Goal: Transaction & Acquisition: Purchase product/service

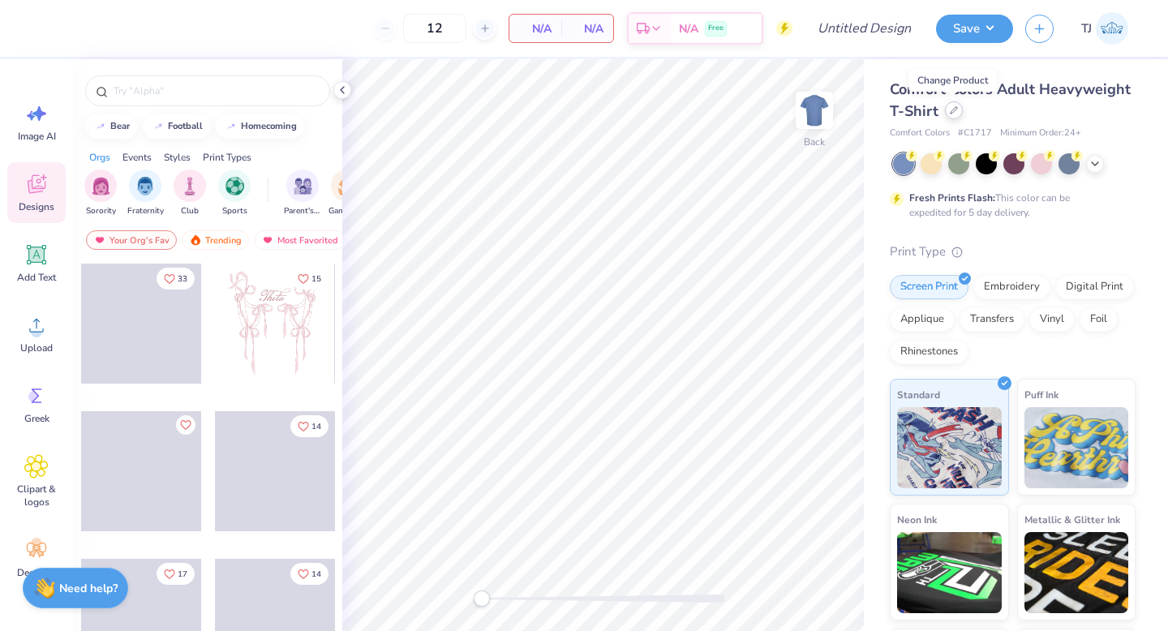
click at [953, 108] on icon at bounding box center [954, 110] width 8 height 8
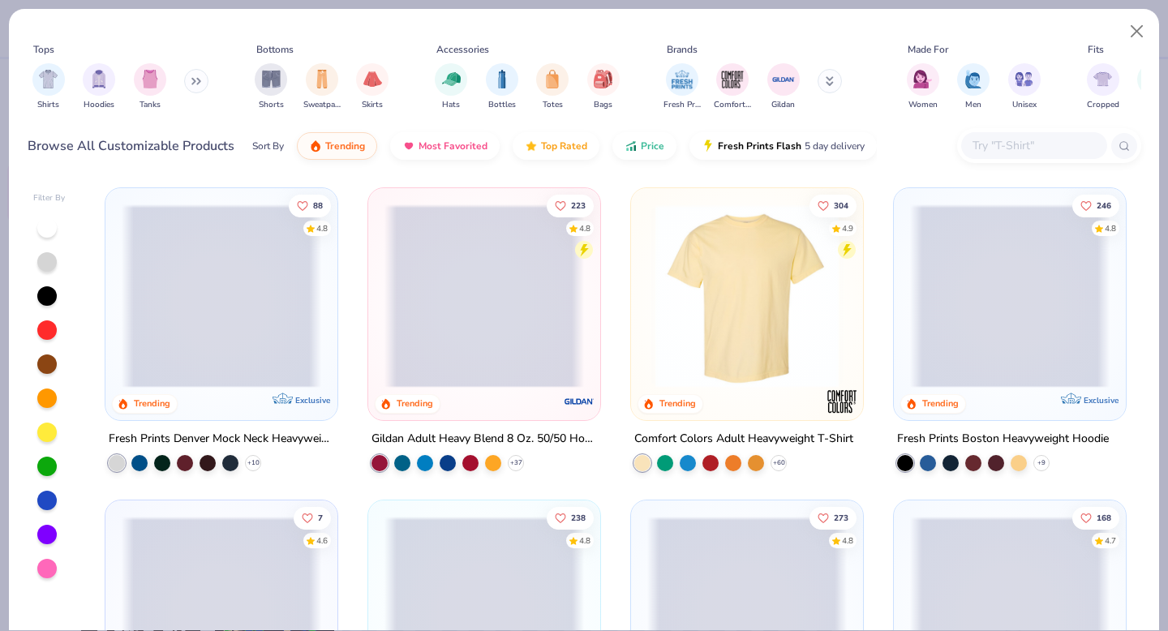
click at [1023, 149] on input "text" at bounding box center [1033, 145] width 125 height 19
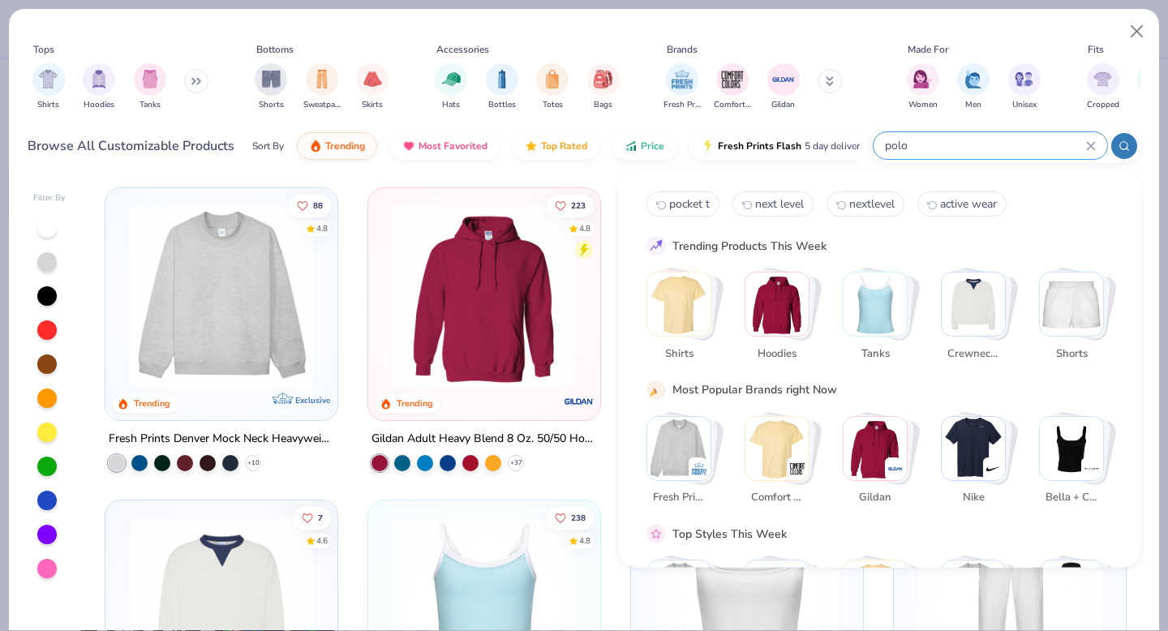
type input "polo"
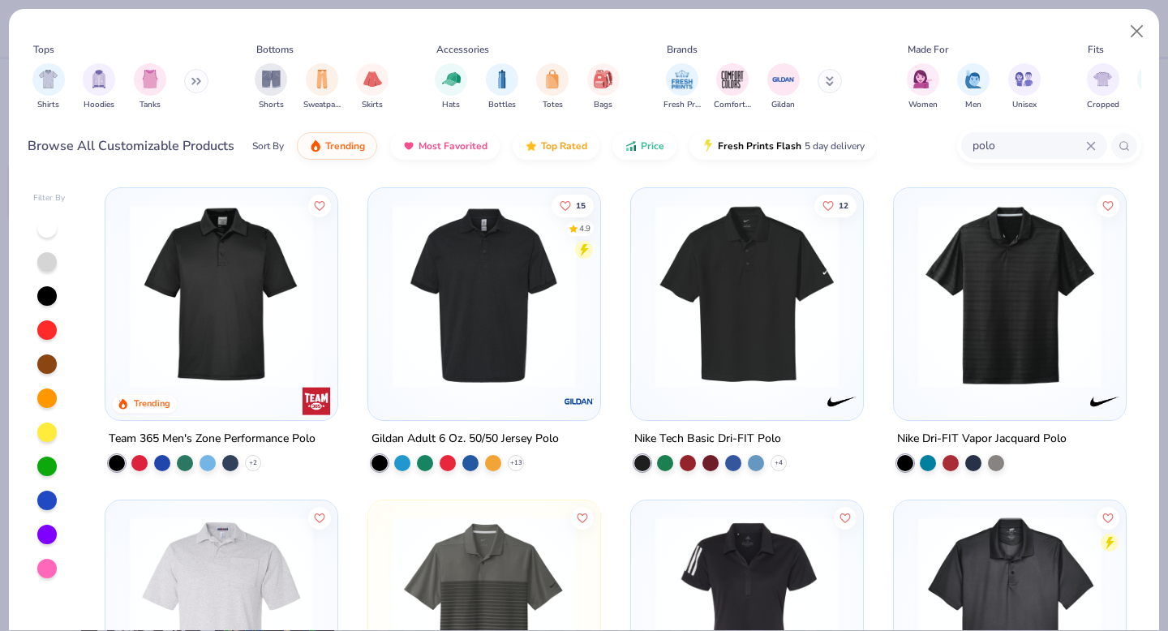
click at [489, 286] on img at bounding box center [485, 295] width 200 height 183
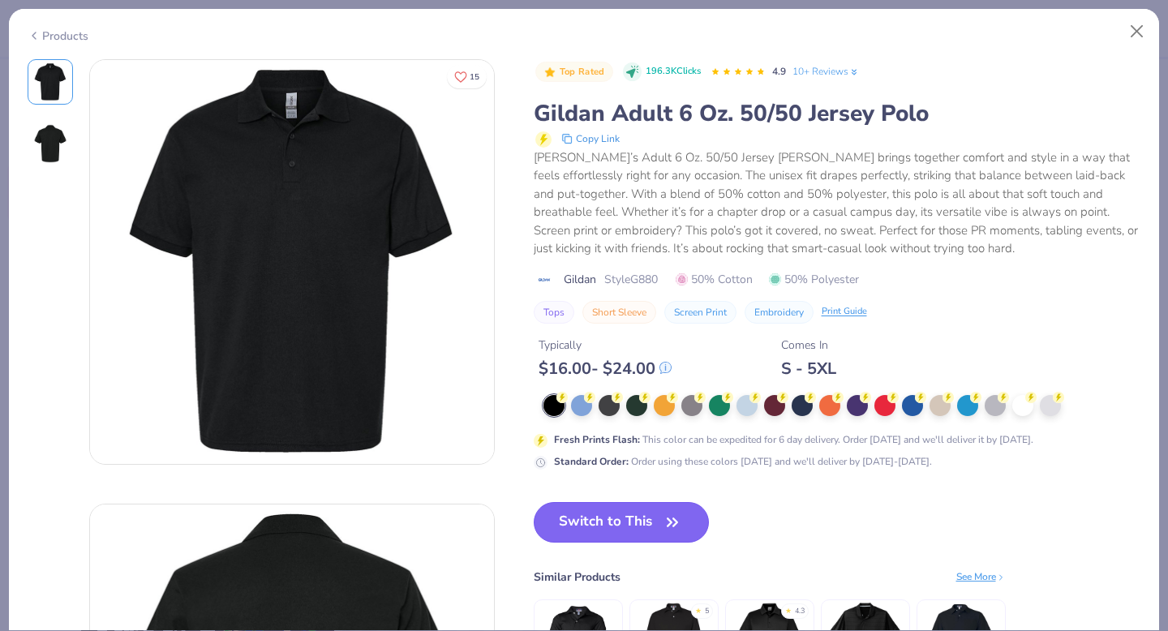
click at [621, 525] on button "Switch to This" at bounding box center [622, 522] width 176 height 41
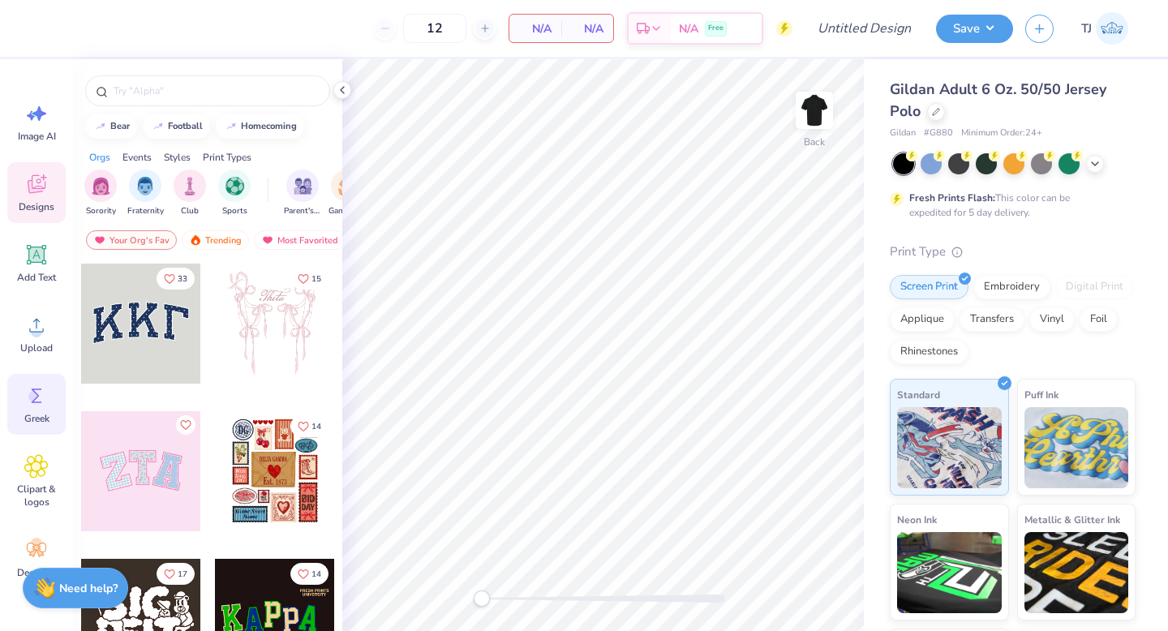
click at [35, 395] on circle at bounding box center [33, 396] width 11 height 11
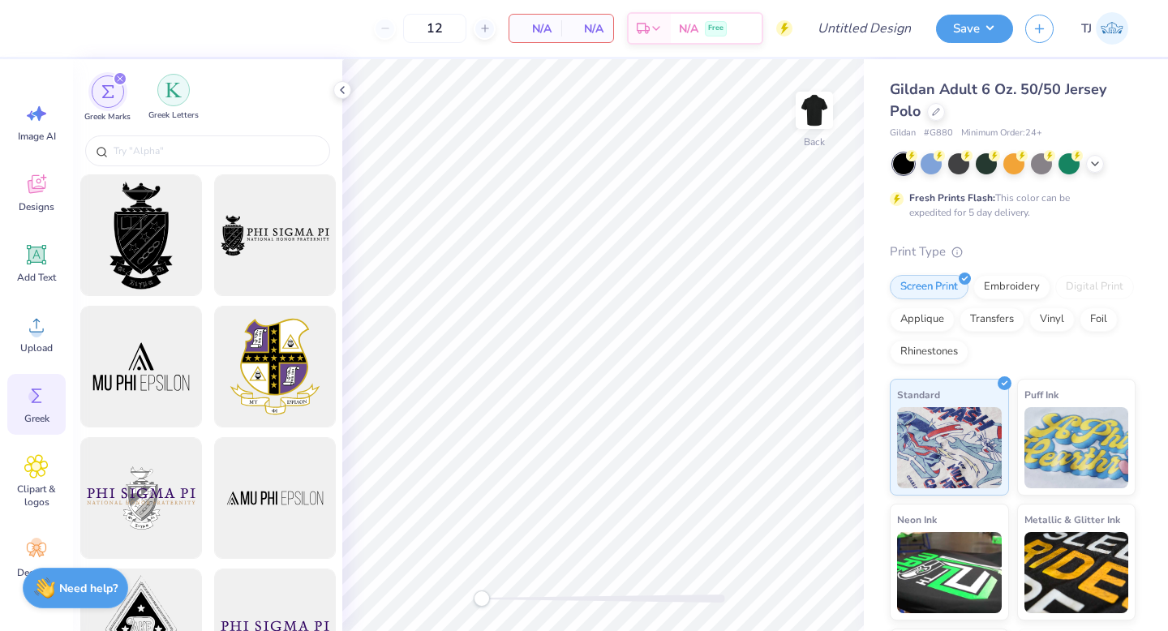
click at [170, 86] on img "filter for Greek Letters" at bounding box center [174, 90] width 16 height 16
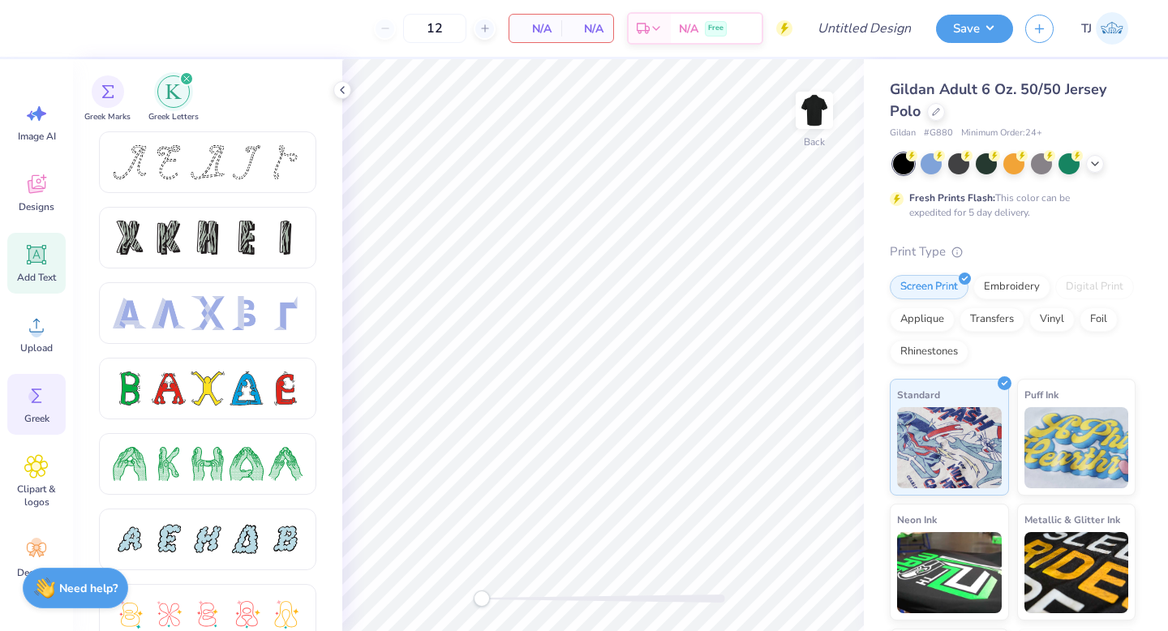
click at [31, 253] on icon at bounding box center [36, 254] width 15 height 15
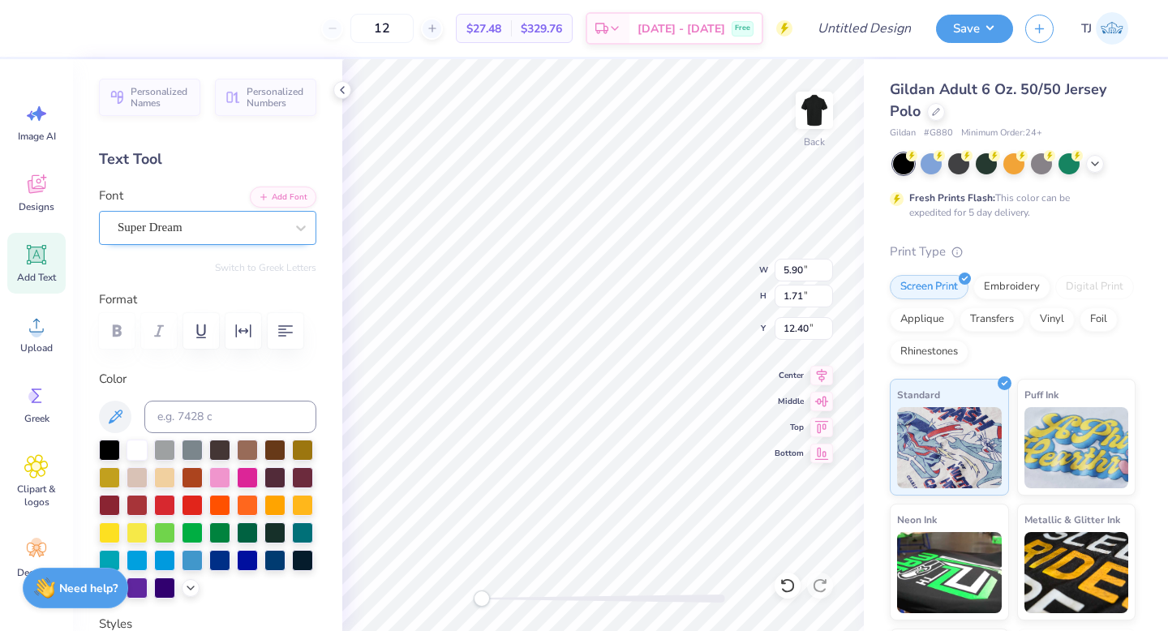
click at [250, 220] on div "Super Dream" at bounding box center [201, 227] width 170 height 25
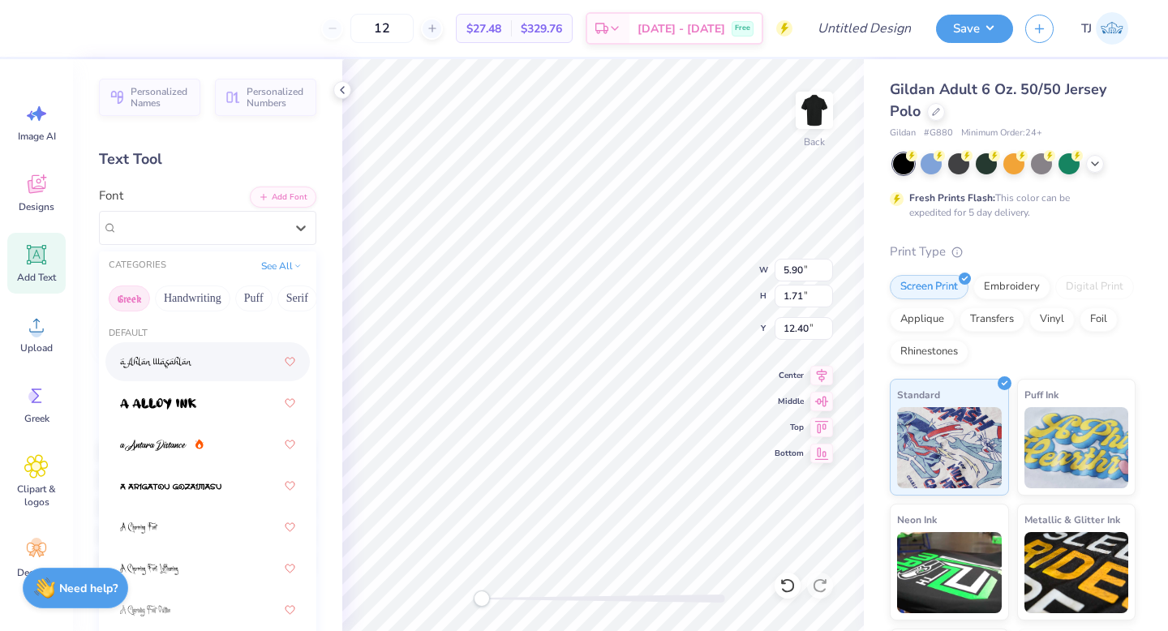
click at [135, 295] on button "Greek" at bounding box center [129, 299] width 41 height 26
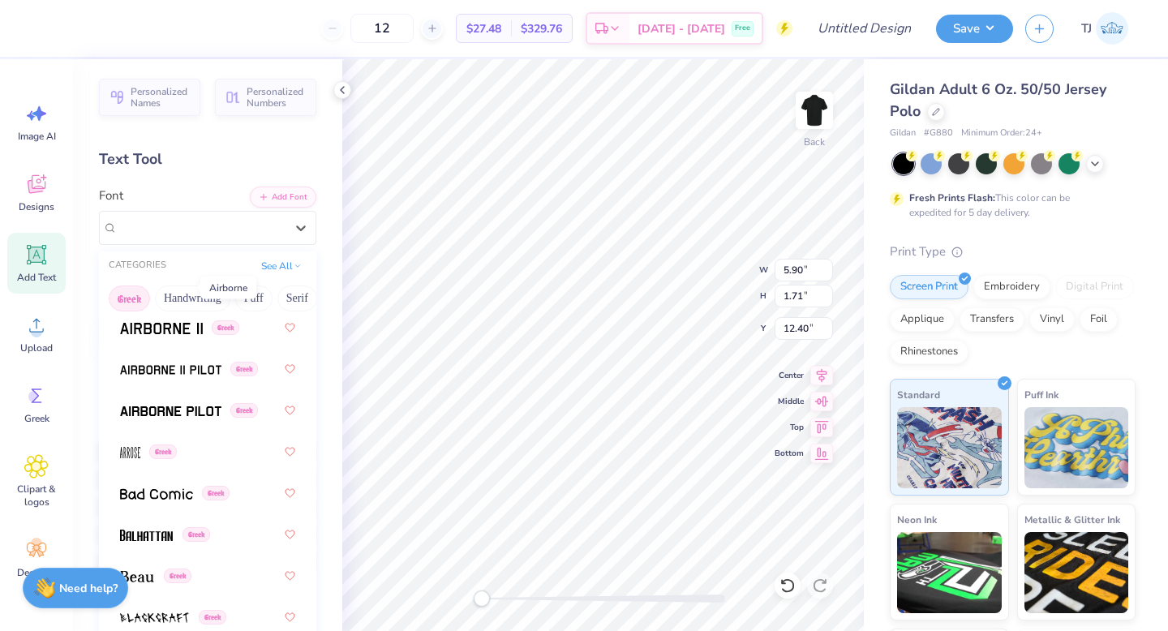
scroll to position [75, 0]
click at [174, 365] on img at bounding box center [170, 370] width 101 height 11
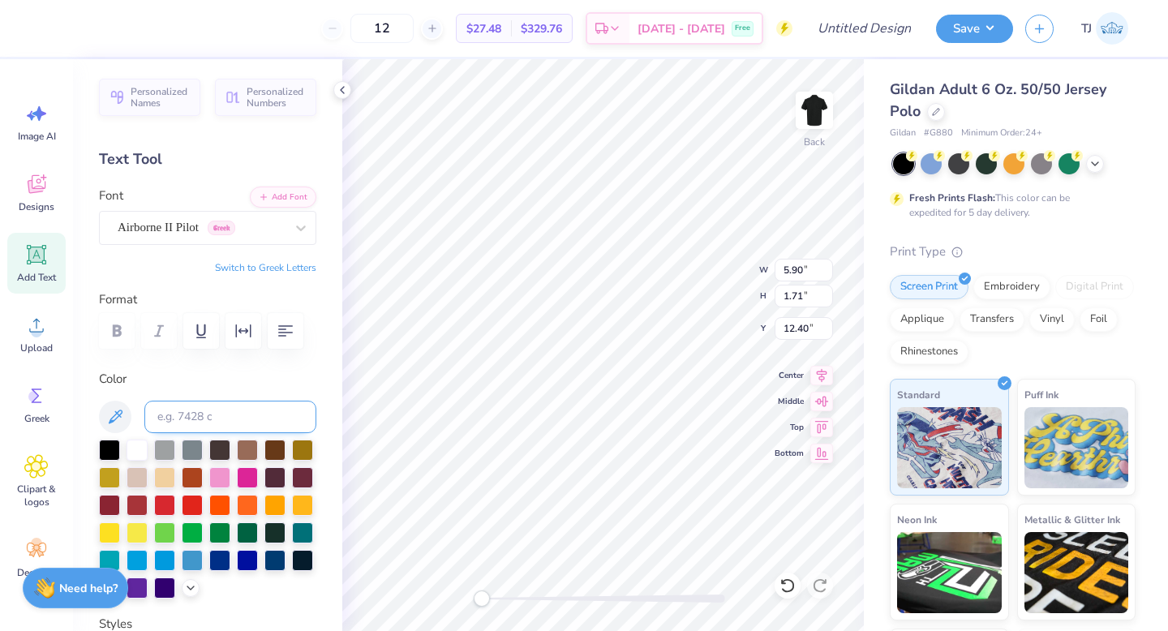
type textarea "P"
type textarea "S"
type textarea "Z"
click at [254, 265] on button "Switch to Greek Letters" at bounding box center [265, 267] width 101 height 13
type textarea "ΠΚΑ"
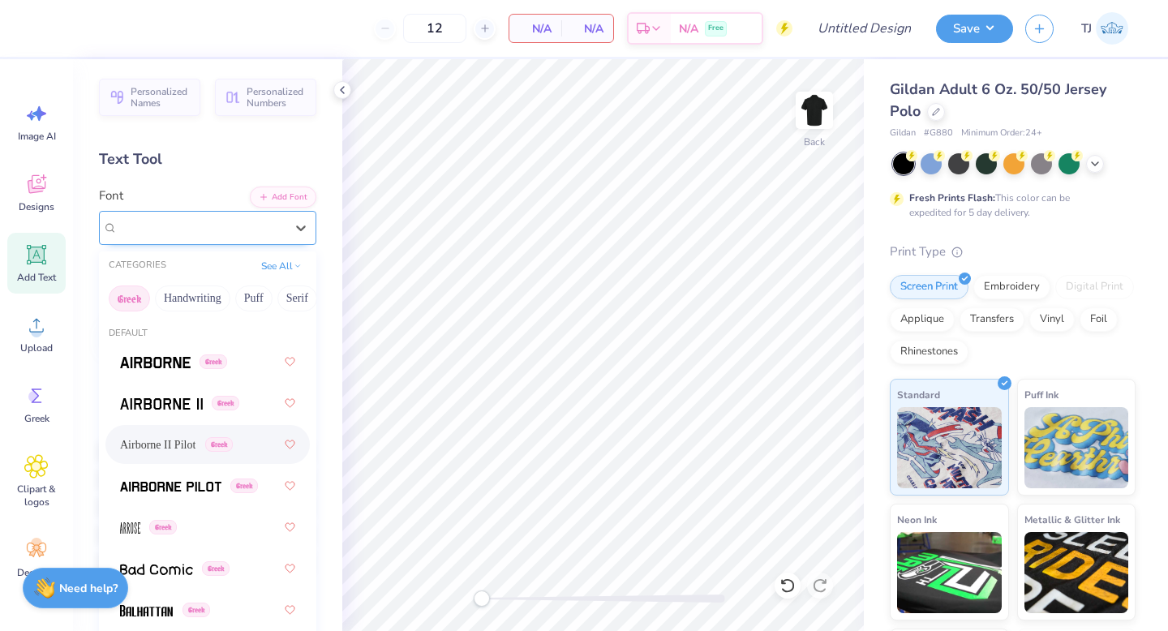
click at [246, 234] on div "Airborne II Pilot Greek" at bounding box center [201, 227] width 170 height 25
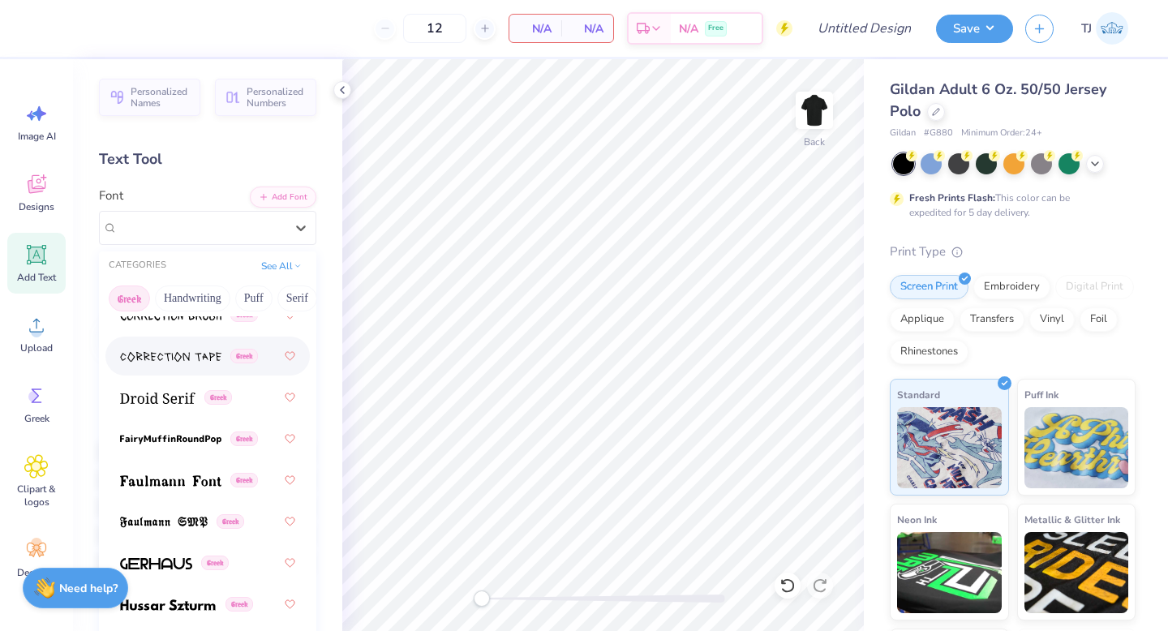
scroll to position [623, 0]
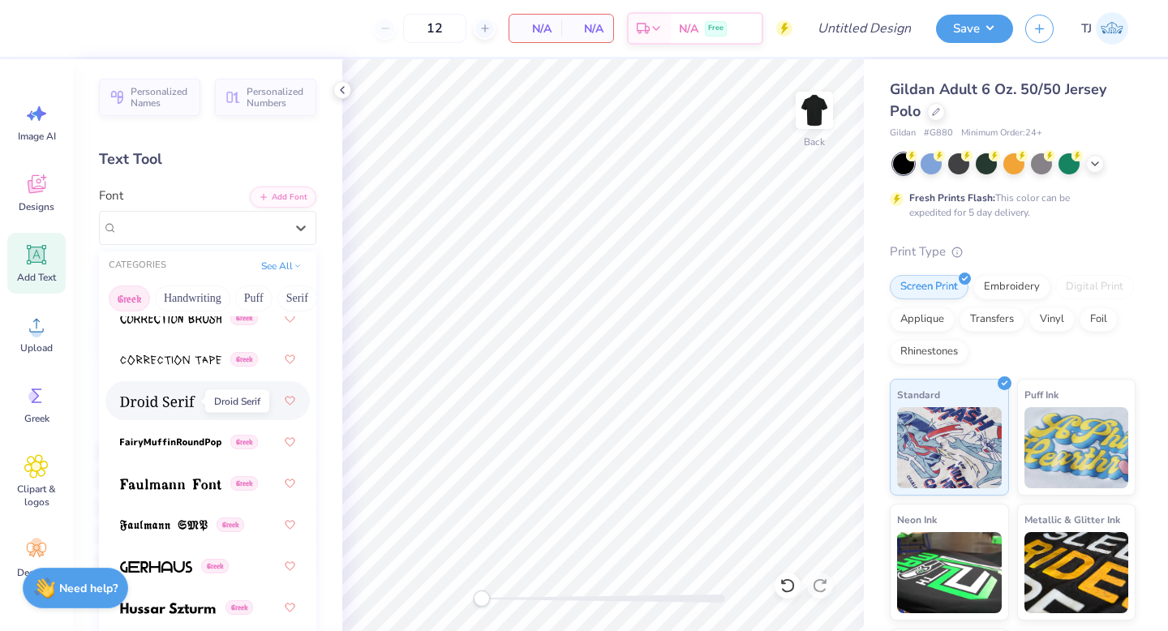
click at [173, 399] on img at bounding box center [157, 401] width 75 height 11
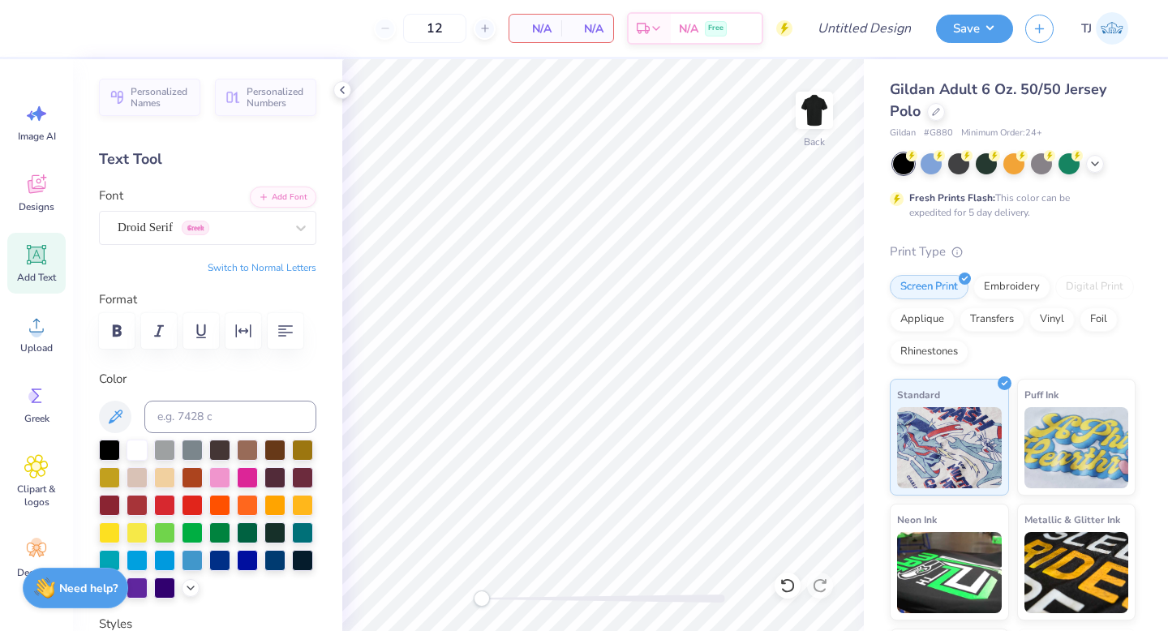
click at [26, 265] on icon at bounding box center [36, 255] width 24 height 24
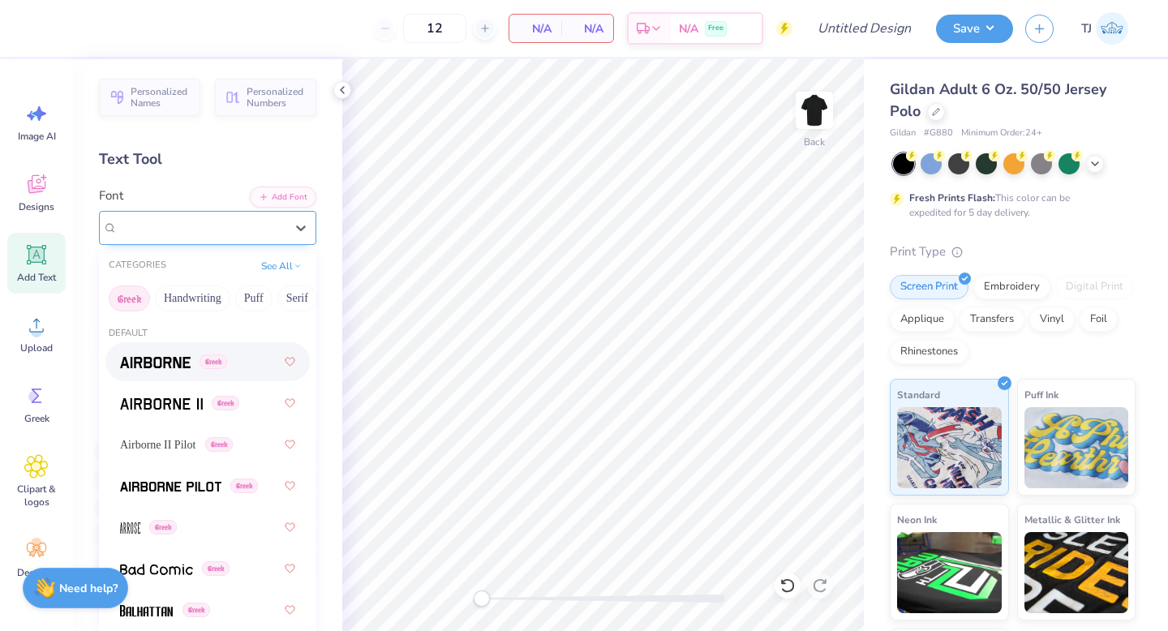
click at [272, 233] on div "Super Dream" at bounding box center [201, 227] width 170 height 25
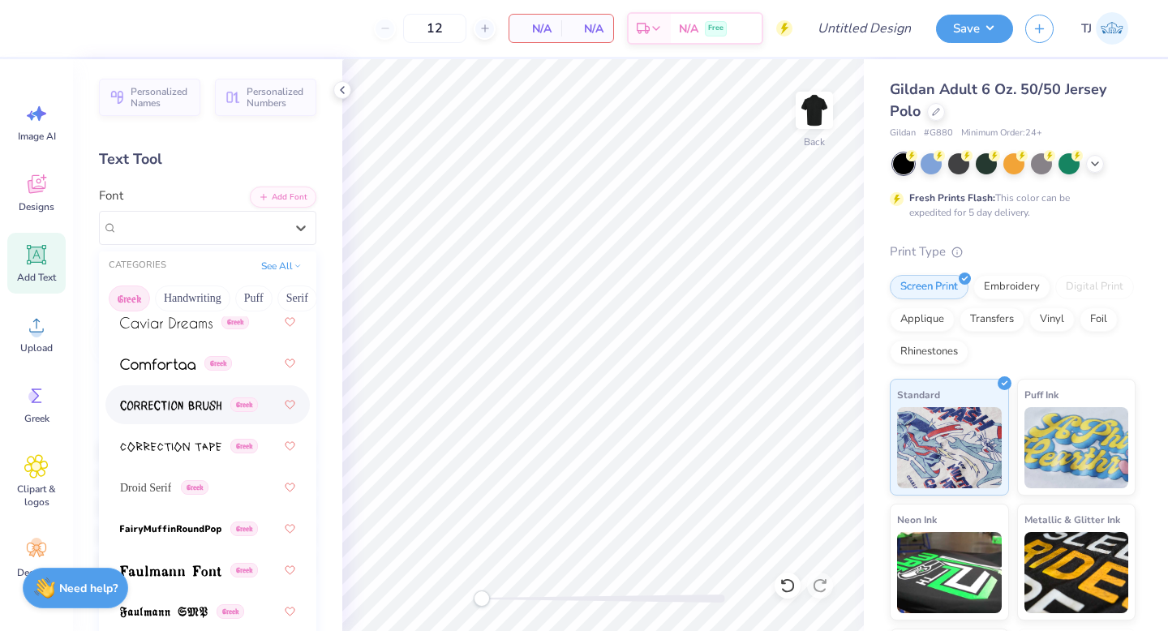
scroll to position [549, 0]
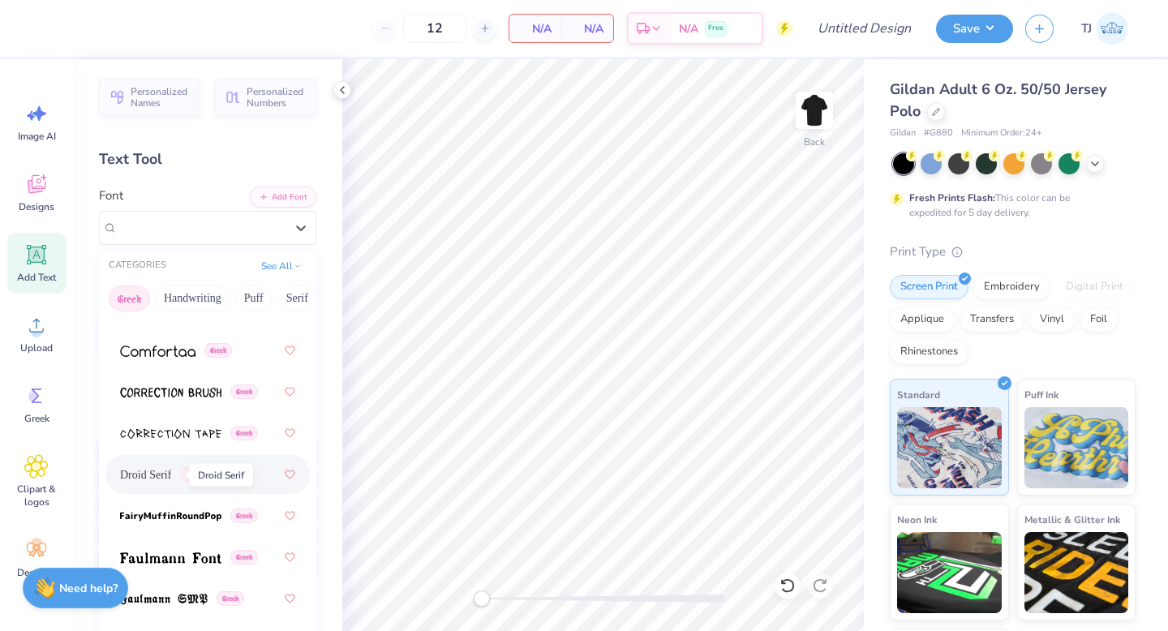
click at [160, 479] on span "Droid Serif" at bounding box center [145, 475] width 51 height 17
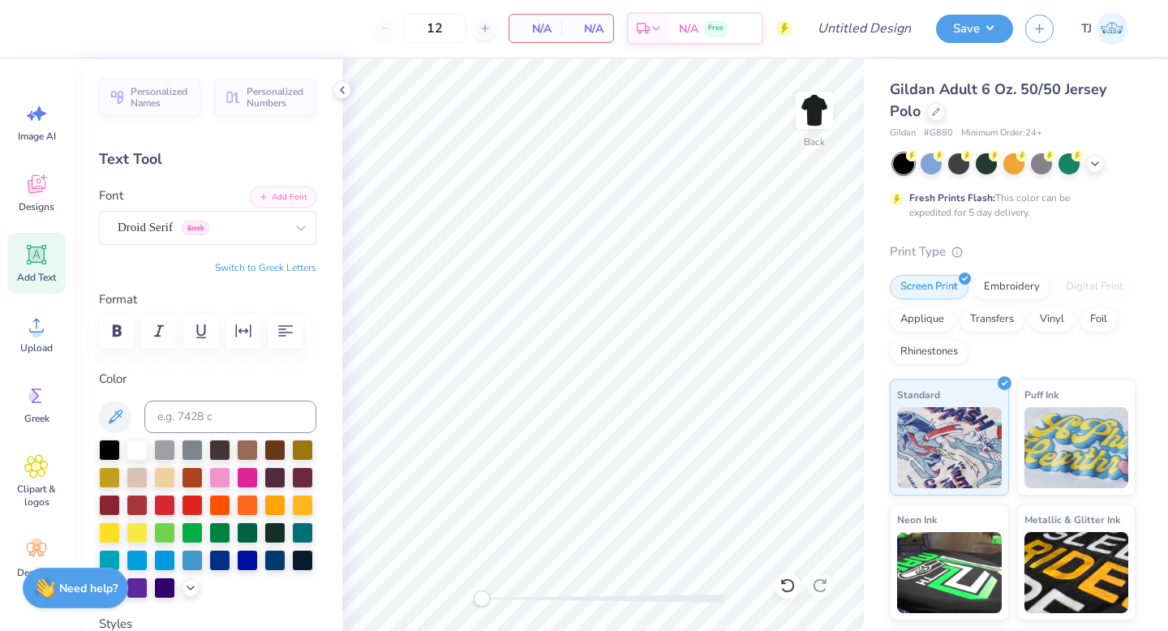
click at [306, 268] on button "Switch to Greek Letters" at bounding box center [265, 267] width 101 height 13
click at [305, 268] on button "Switch to Greek Letters" at bounding box center [265, 267] width 101 height 13
click at [286, 268] on button "Switch to Greek Letters" at bounding box center [265, 267] width 101 height 13
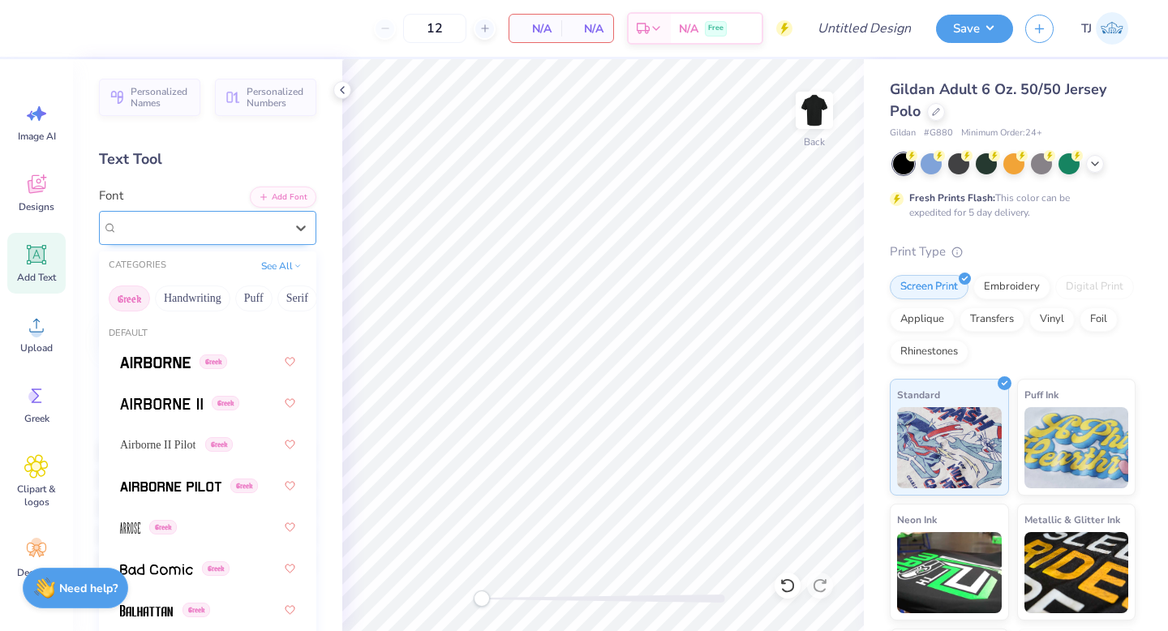
click at [229, 222] on div "Droid Serif Greek" at bounding box center [201, 227] width 170 height 25
click at [196, 445] on span "Airborne II Pilot" at bounding box center [157, 445] width 75 height 17
